Goal: Task Accomplishment & Management: Manage account settings

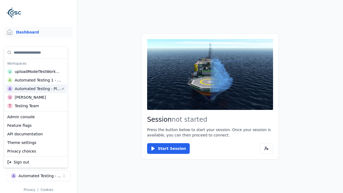
click at [171, 96] on html "Support Dashboard Assets 3D Models Scenes Datasets Recordings Support Documenta…" at bounding box center [171, 96] width 343 height 193
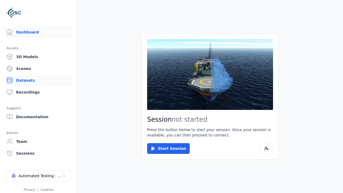
click at [38, 80] on link "Datasets" at bounding box center [38, 80] width 68 height 11
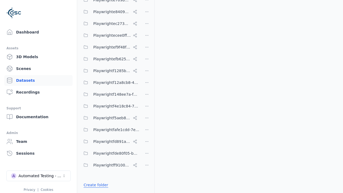
click at [94, 185] on link "Create folder" at bounding box center [96, 184] width 25 height 5
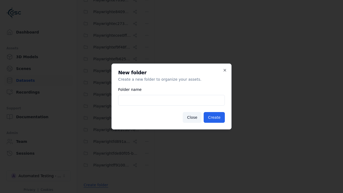
type input "**********"
click at [215, 117] on button "Create" at bounding box center [214, 117] width 21 height 11
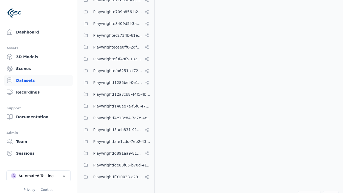
scroll to position [2545, 0]
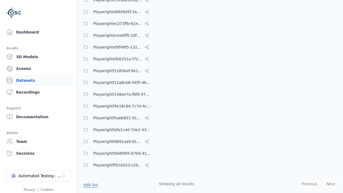
click at [89, 185] on button "Edit list" at bounding box center [90, 185] width 20 height 10
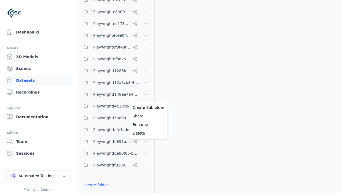
click at [147, 96] on html "Support Dashboard Assets 3D Models Scenes Datasets Recordings Support Documenta…" at bounding box center [171, 96] width 343 height 193
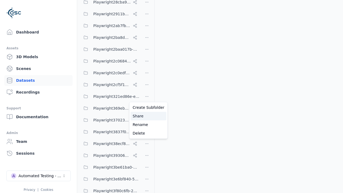
click at [146, 116] on div "Share" at bounding box center [148, 116] width 36 height 9
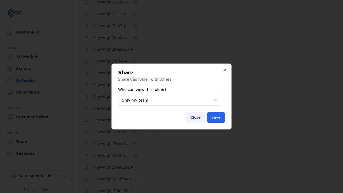
click at [170, 100] on body "Support Dashboard Assets 3D Models Scenes Datasets Recordings Support Documenta…" at bounding box center [171, 96] width 343 height 193
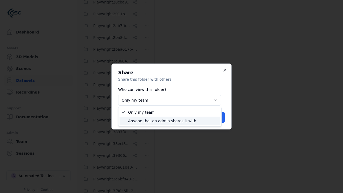
select select "****"
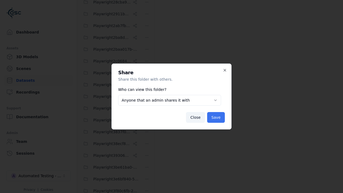
click at [216, 117] on button "Save" at bounding box center [216, 117] width 18 height 11
